Goal: Ask a question

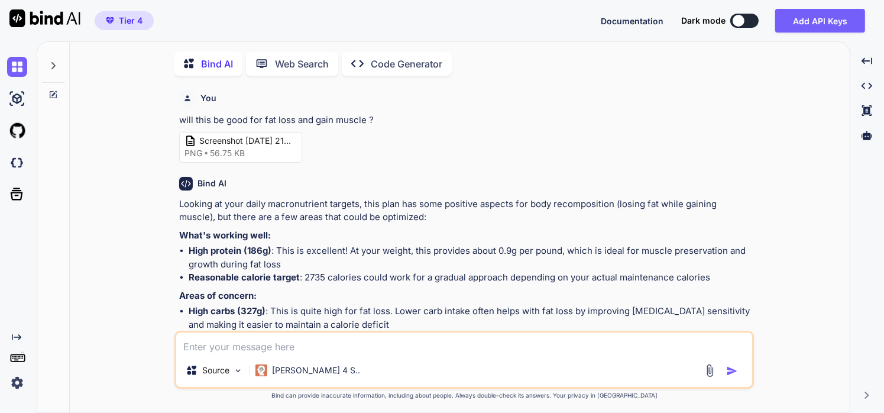
scroll to position [4, 0]
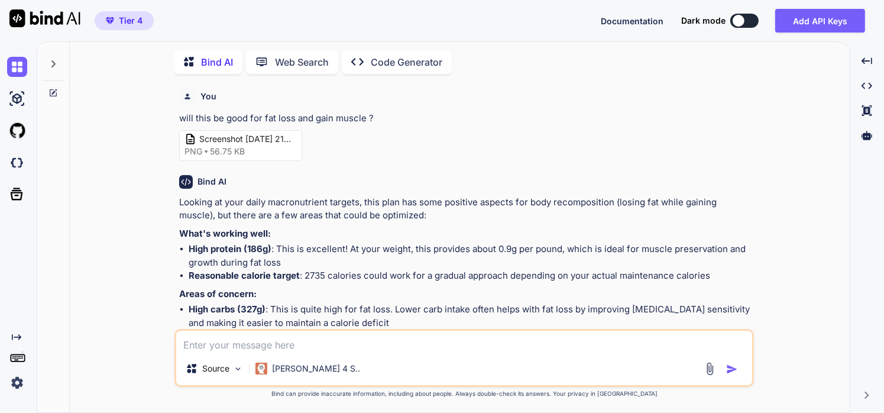
click at [51, 89] on icon at bounding box center [53, 92] width 7 height 7
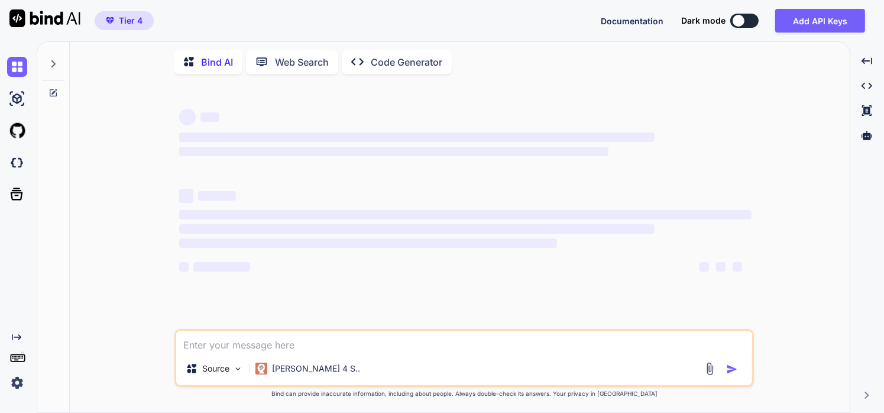
type textarea "x"
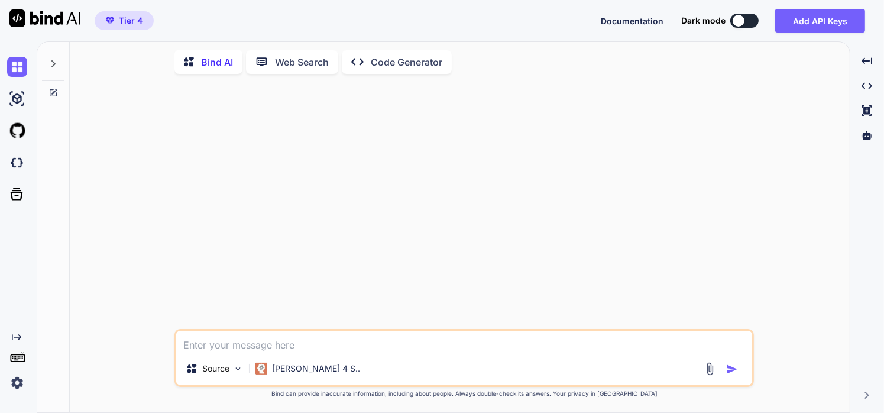
click at [334, 342] on textarea at bounding box center [464, 341] width 576 height 21
paste textarea "Error: Failed to generate recipe rating. at rateRecipe (rsc://React/Server/file…"
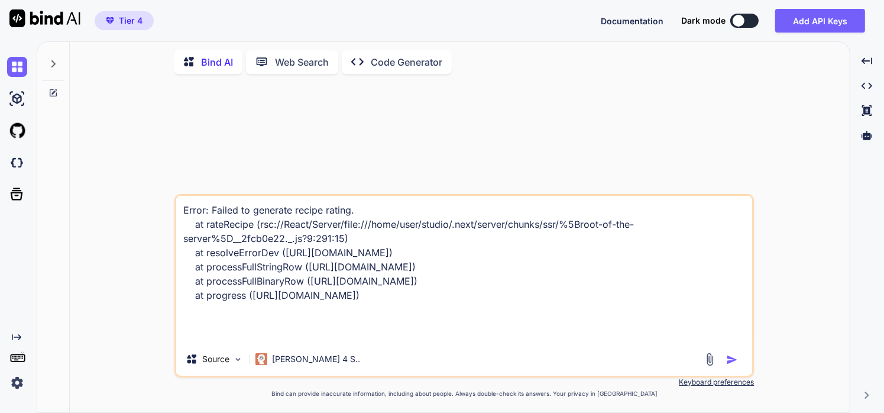
type textarea "Error: Failed to generate recipe rating. at rateRecipe (rsc://React/Server/file…"
click at [739, 367] on div "Source [PERSON_NAME] 4 S.." at bounding box center [464, 361] width 576 height 28
click at [733, 364] on img "button" at bounding box center [732, 360] width 12 height 12
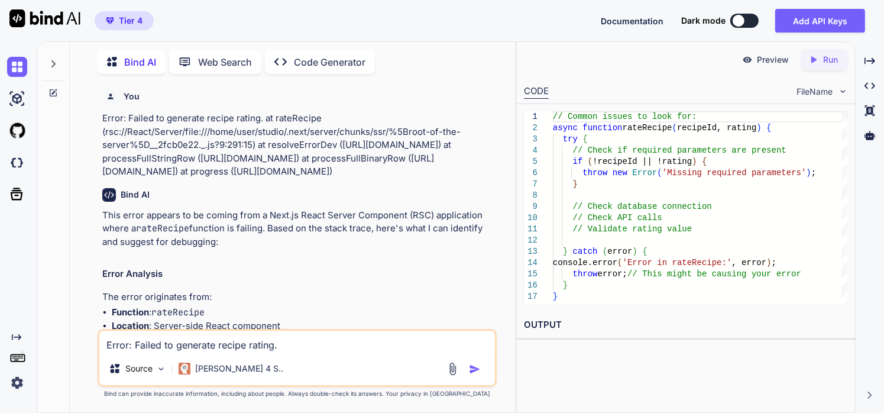
click at [266, 341] on textarea "Error: Failed to generate recipe rating. at rateRecipe (rsc://React/Server/file…" at bounding box center [297, 341] width 396 height 21
paste textarea "'use server'; /** * @fileOverview An AI flow to analyze and rate a user-created…"
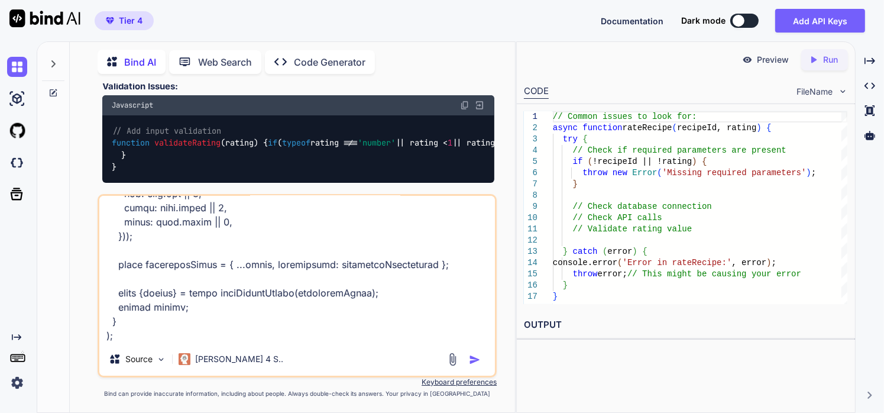
scroll to position [772, 0]
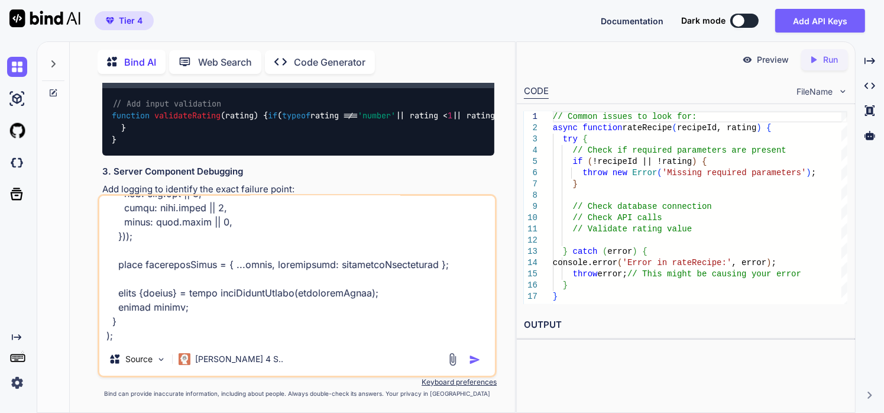
type textarea "'use server'; /** * @fileOverview An AI flow to analyze and rate a user-created…"
click at [476, 363] on img "button" at bounding box center [475, 360] width 12 height 12
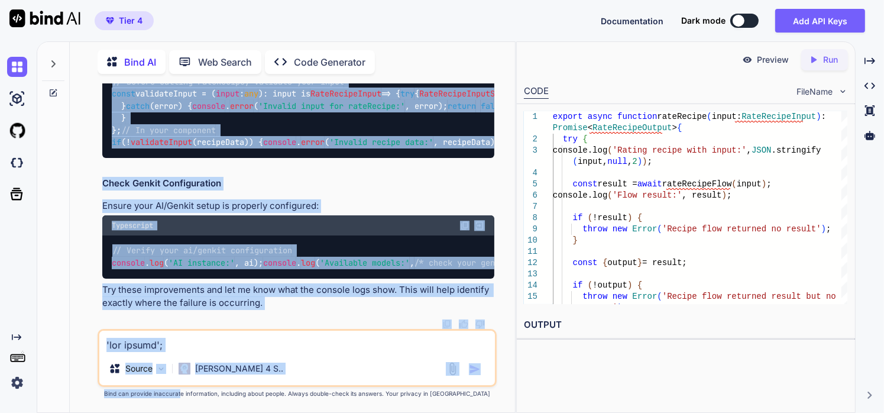
scroll to position [4582, 0]
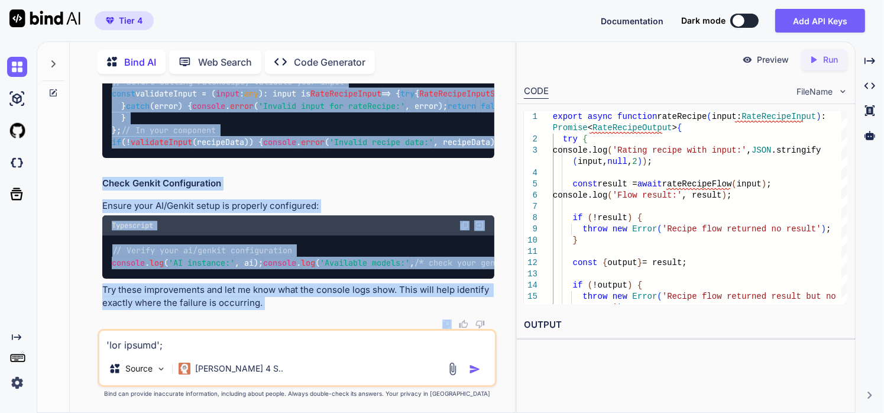
drag, startPoint x: 102, startPoint y: 143, endPoint x: 267, endPoint y: 312, distance: 236.7
copy div "Looking at your code, I can see the issue. The error "Failed to generate recipe…"
